Goal: Obtain resource: Download file/media

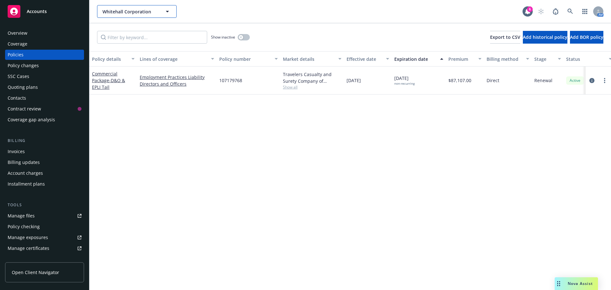
click at [133, 13] on span "Whitehall Corporation" at bounding box center [129, 11] width 55 height 7
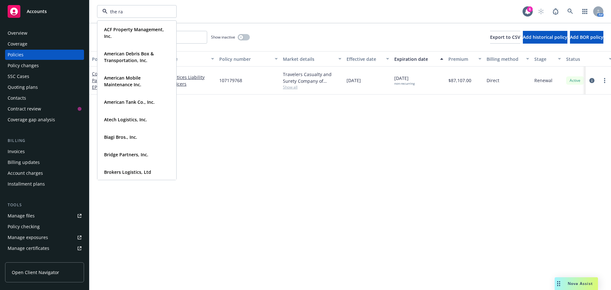
type input "the rat"
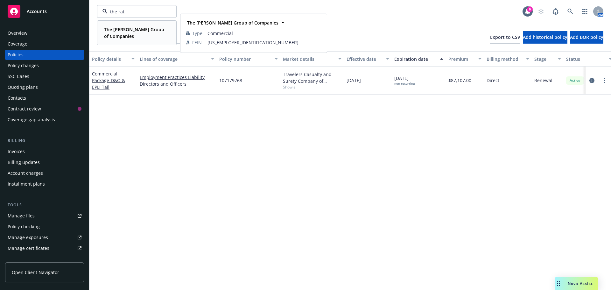
click at [129, 35] on span "The [PERSON_NAME] Group of Companies" at bounding box center [136, 32] width 64 height 13
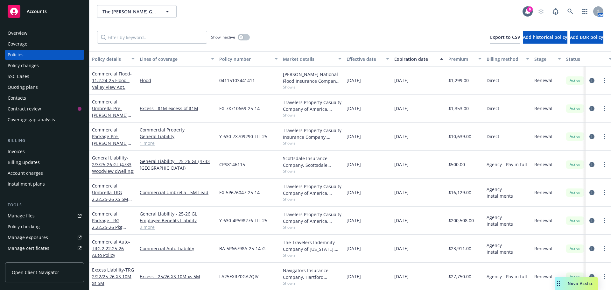
click at [14, 150] on div "Invoices" at bounding box center [16, 151] width 17 height 10
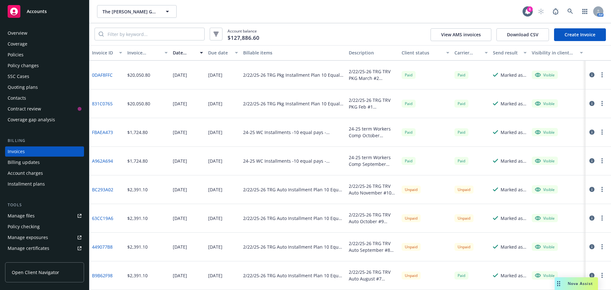
scroll to position [572, 0]
click at [19, 215] on div "Manage files" at bounding box center [21, 216] width 27 height 10
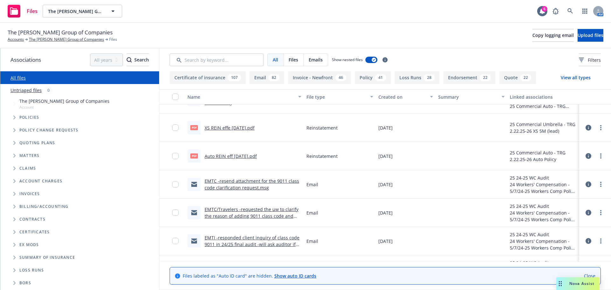
scroll to position [254, 0]
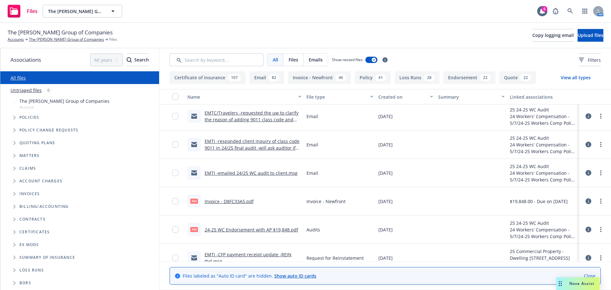
click at [566, 75] on button "View all types" at bounding box center [575, 77] width 50 height 13
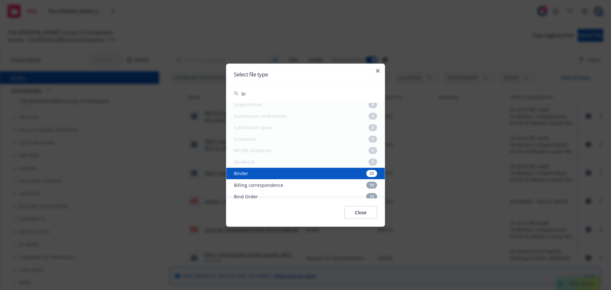
scroll to position [182, 0]
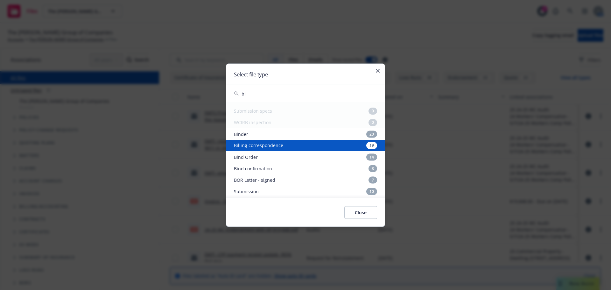
type input "bi"
click at [254, 144] on div "Billing correspondence 19" at bounding box center [305, 145] width 158 height 11
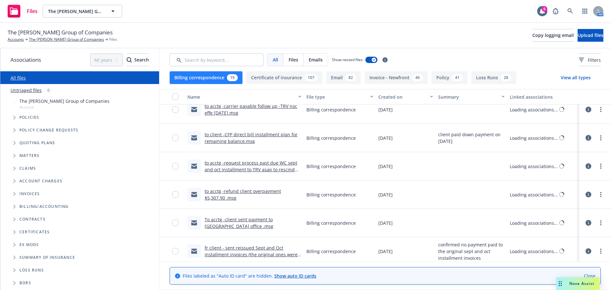
scroll to position [48, 0]
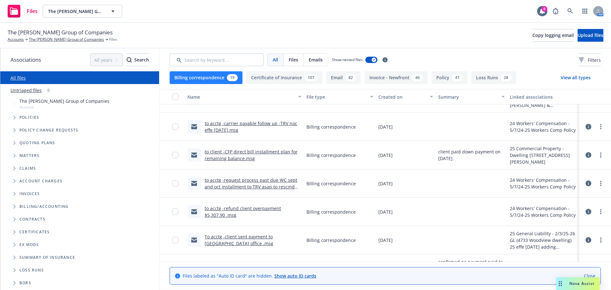
click at [268, 123] on link "to acctg -carrier payable follow up -TRV noc effe 3/12/25.msg" at bounding box center [250, 126] width 93 height 13
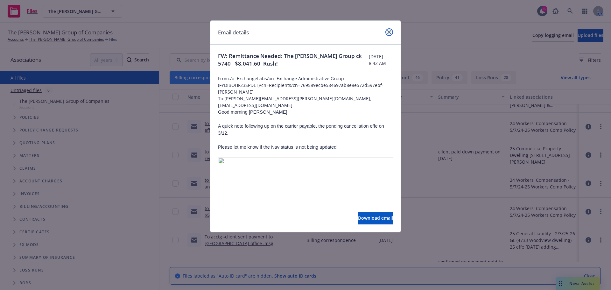
click at [387, 34] on link "close" at bounding box center [389, 32] width 8 height 8
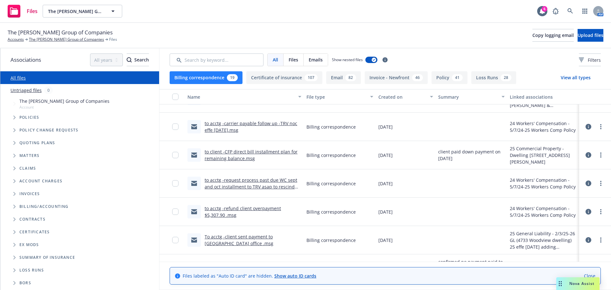
click at [209, 156] on link "to client -CFP direct bill installment plan for remaining balance.msg" at bounding box center [250, 154] width 93 height 13
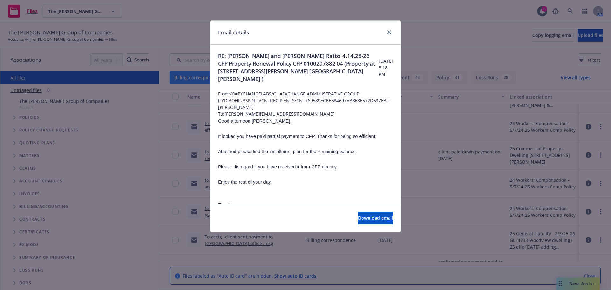
click at [385, 35] on div at bounding box center [388, 32] width 10 height 8
click at [388, 33] on icon "close" at bounding box center [389, 32] width 4 height 4
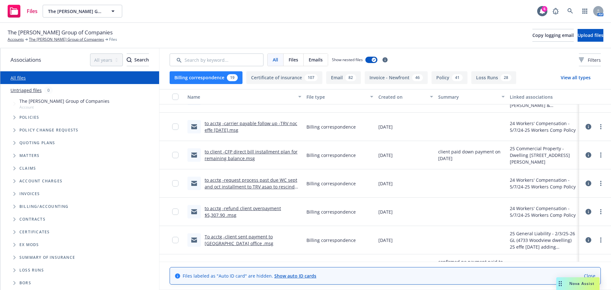
click at [244, 182] on link "to acctg -request process past due WC sept and oct installment to TRV asap to r…" at bounding box center [250, 186] width 93 height 19
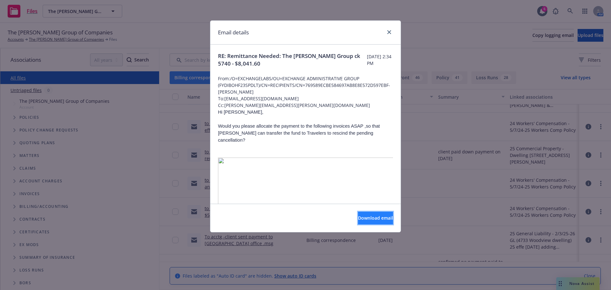
click at [361, 214] on button "Download email" at bounding box center [375, 217] width 35 height 13
click at [391, 31] on link "close" at bounding box center [389, 32] width 8 height 8
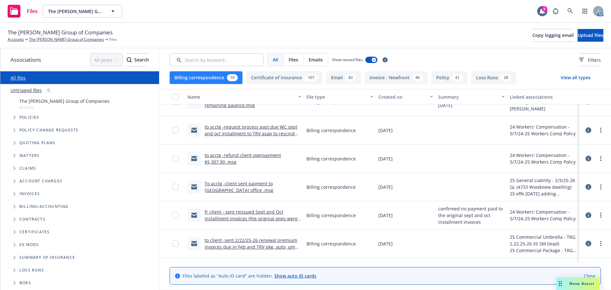
scroll to position [112, 0]
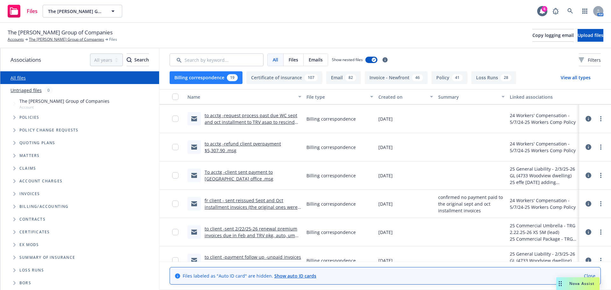
click at [274, 230] on link "to client -sent 2/22/25-26 renewal premium invoices due in Feb and TRV pkg, aut…" at bounding box center [250, 234] width 93 height 19
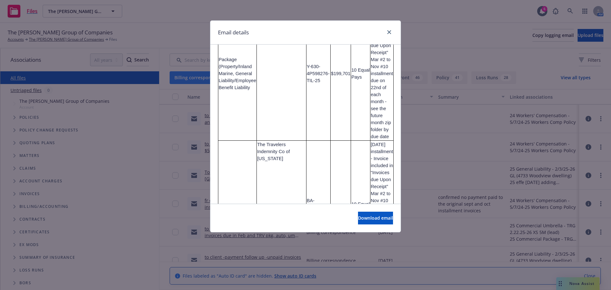
scroll to position [191, 0]
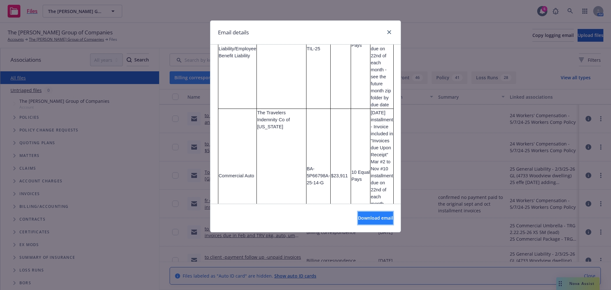
click at [358, 221] on span "Download email" at bounding box center [375, 218] width 35 height 6
click at [387, 31] on icon "close" at bounding box center [389, 32] width 4 height 4
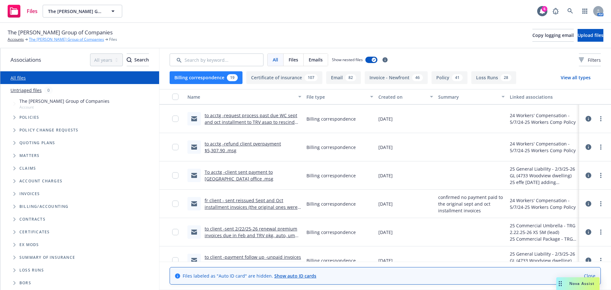
click at [45, 41] on link "The [PERSON_NAME] Group of Companies" at bounding box center [66, 40] width 75 height 6
